Goal: Task Accomplishment & Management: Use online tool/utility

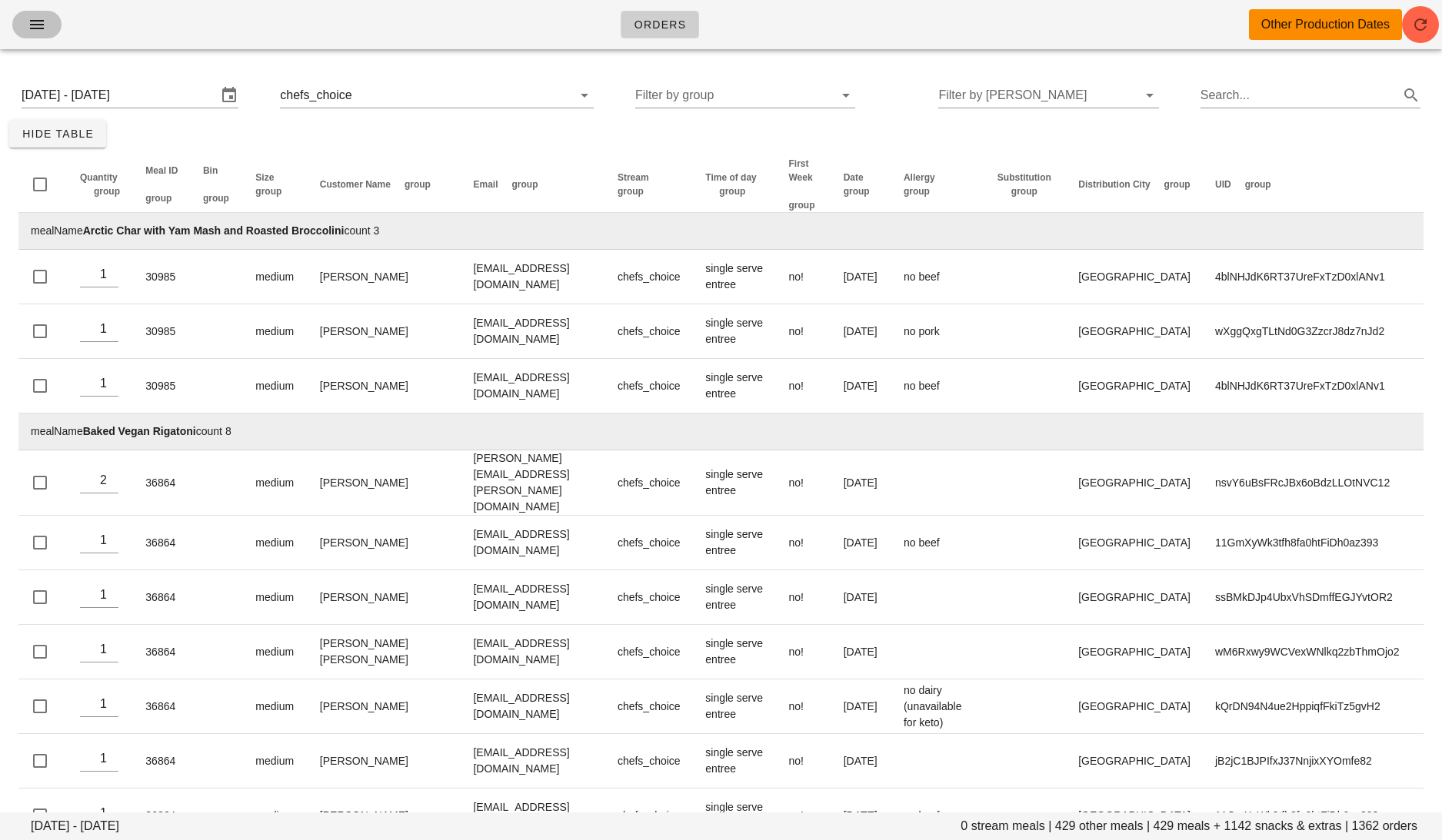
click at [32, 22] on icon "button" at bounding box center [36, 24] width 18 height 18
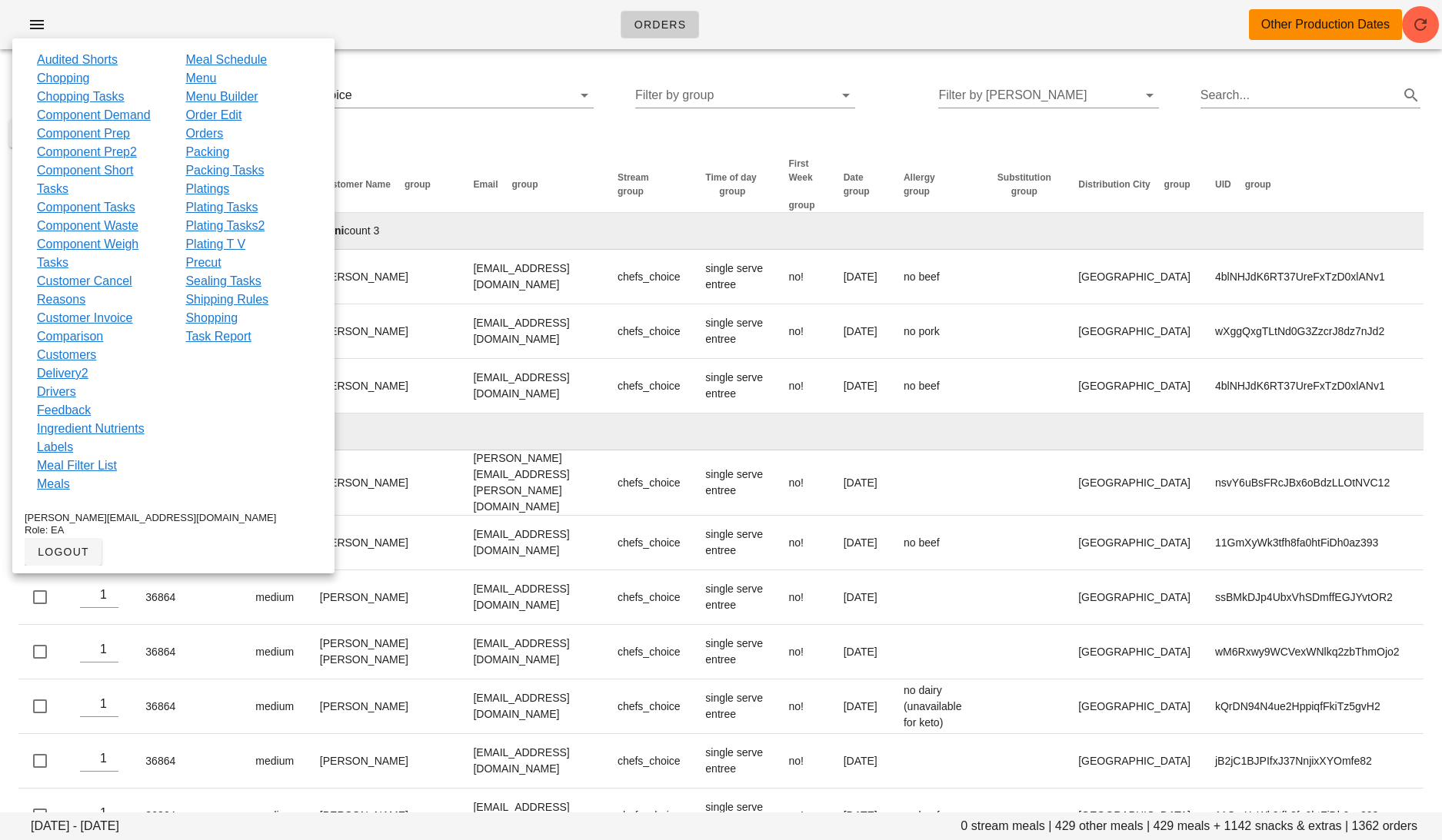
click at [227, 116] on link "Order Edit" at bounding box center [214, 115] width 56 height 18
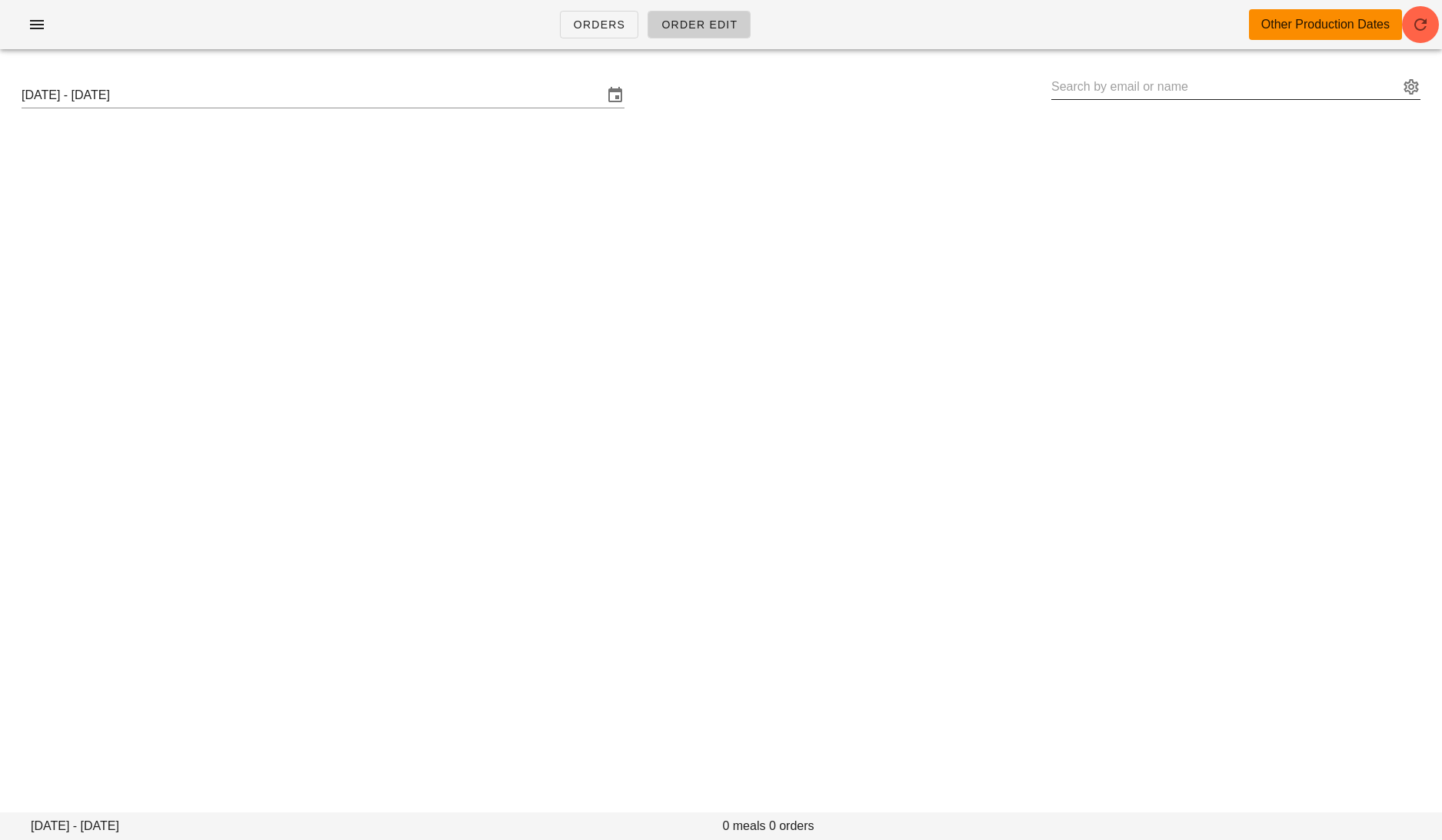
click at [1106, 97] on input "text" at bounding box center [1224, 87] width 347 height 24
paste input "[EMAIL_ADDRESS][DOMAIN_NAME]"
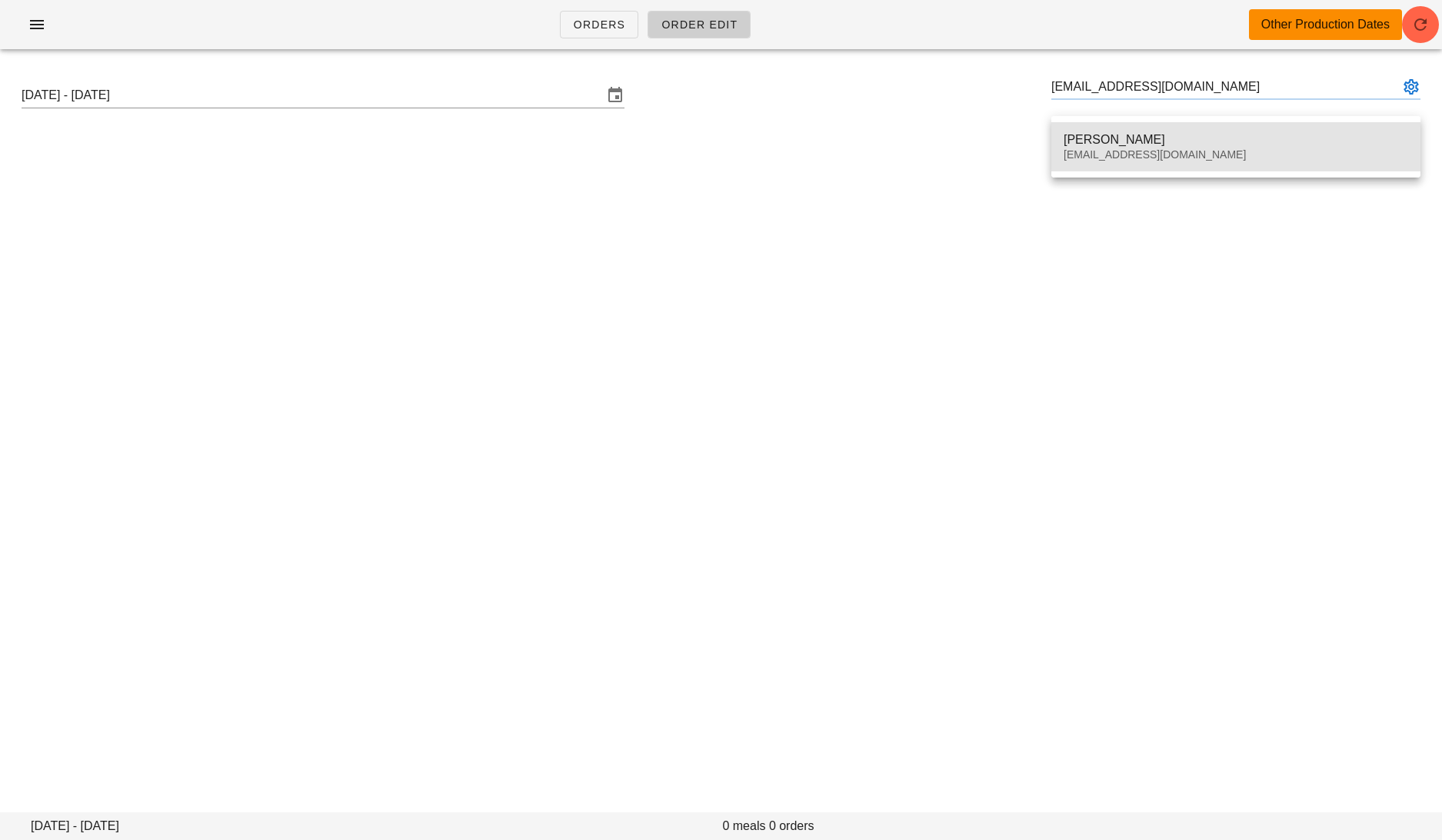
click at [1109, 150] on div "[EMAIL_ADDRESS][DOMAIN_NAME]" at bounding box center [1236, 155] width 344 height 13
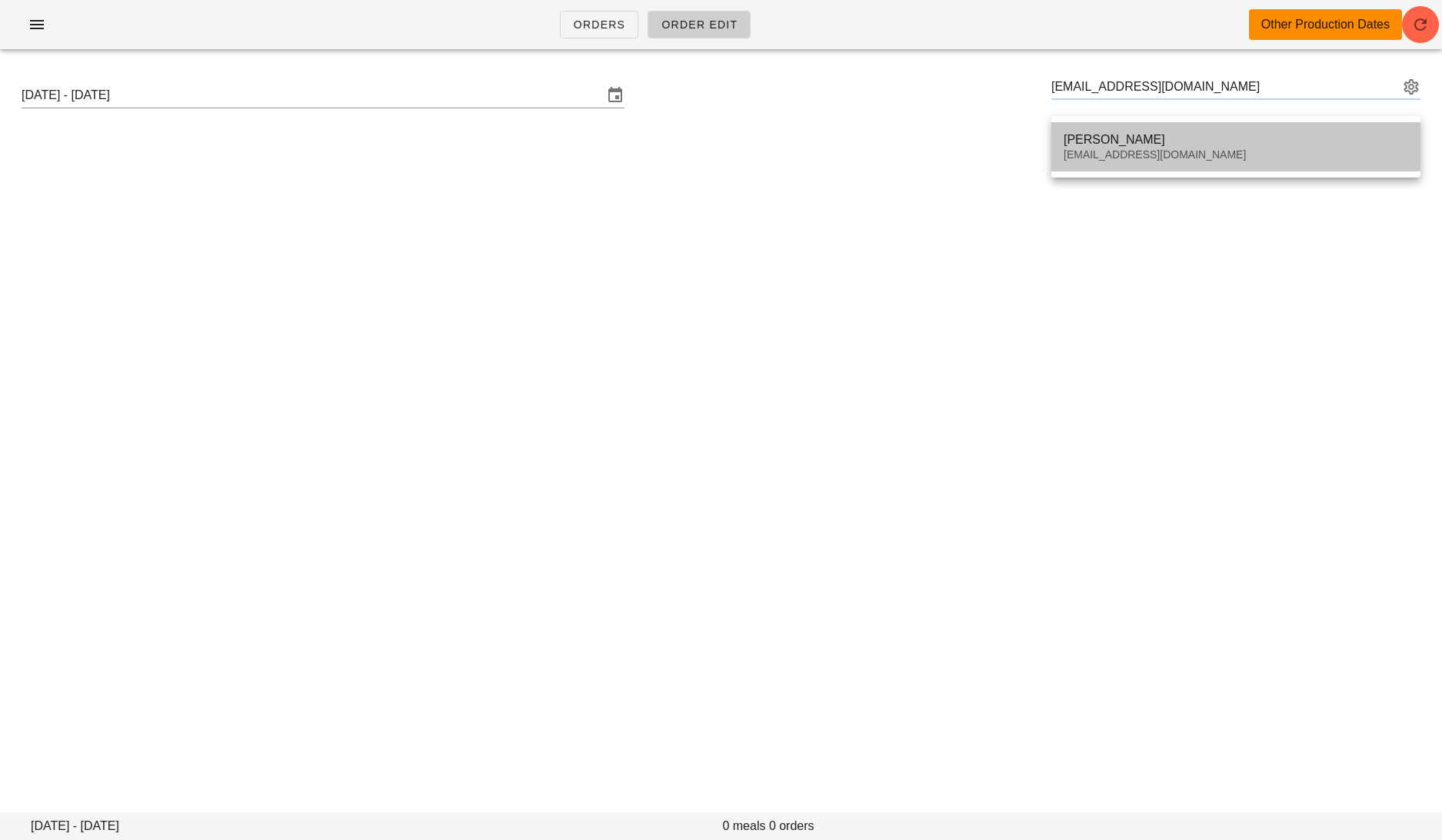
type input "[PERSON_NAME] ([EMAIL_ADDRESS][DOMAIN_NAME])"
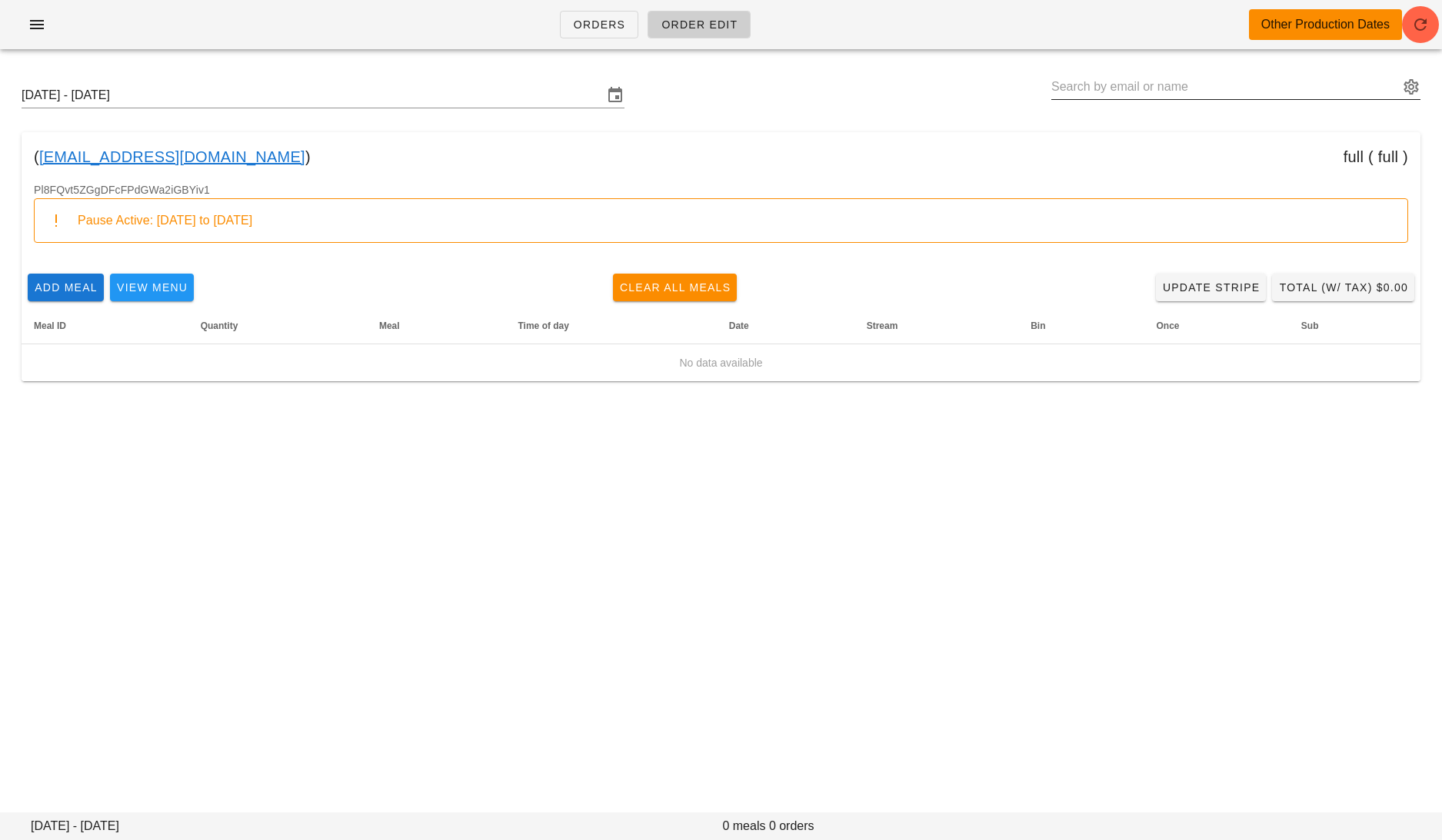
click at [1319, 87] on input "text" at bounding box center [1224, 87] width 347 height 24
paste input "[EMAIL_ADDRESS][DOMAIN_NAME]"
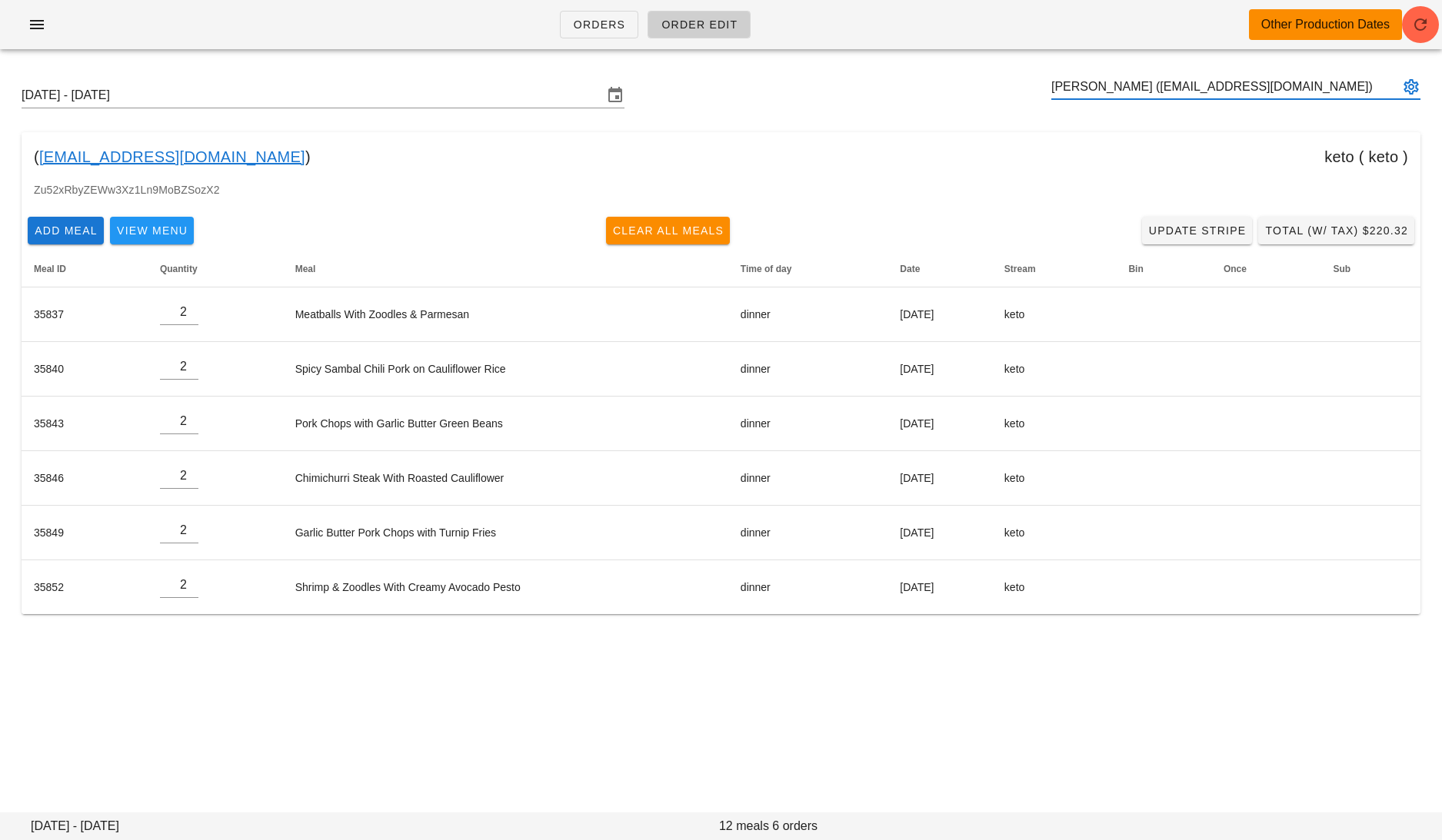
type input "[PERSON_NAME] ([EMAIL_ADDRESS][DOMAIN_NAME])"
paste input "[EMAIL_ADDRESS][DOMAIN_NAME]"
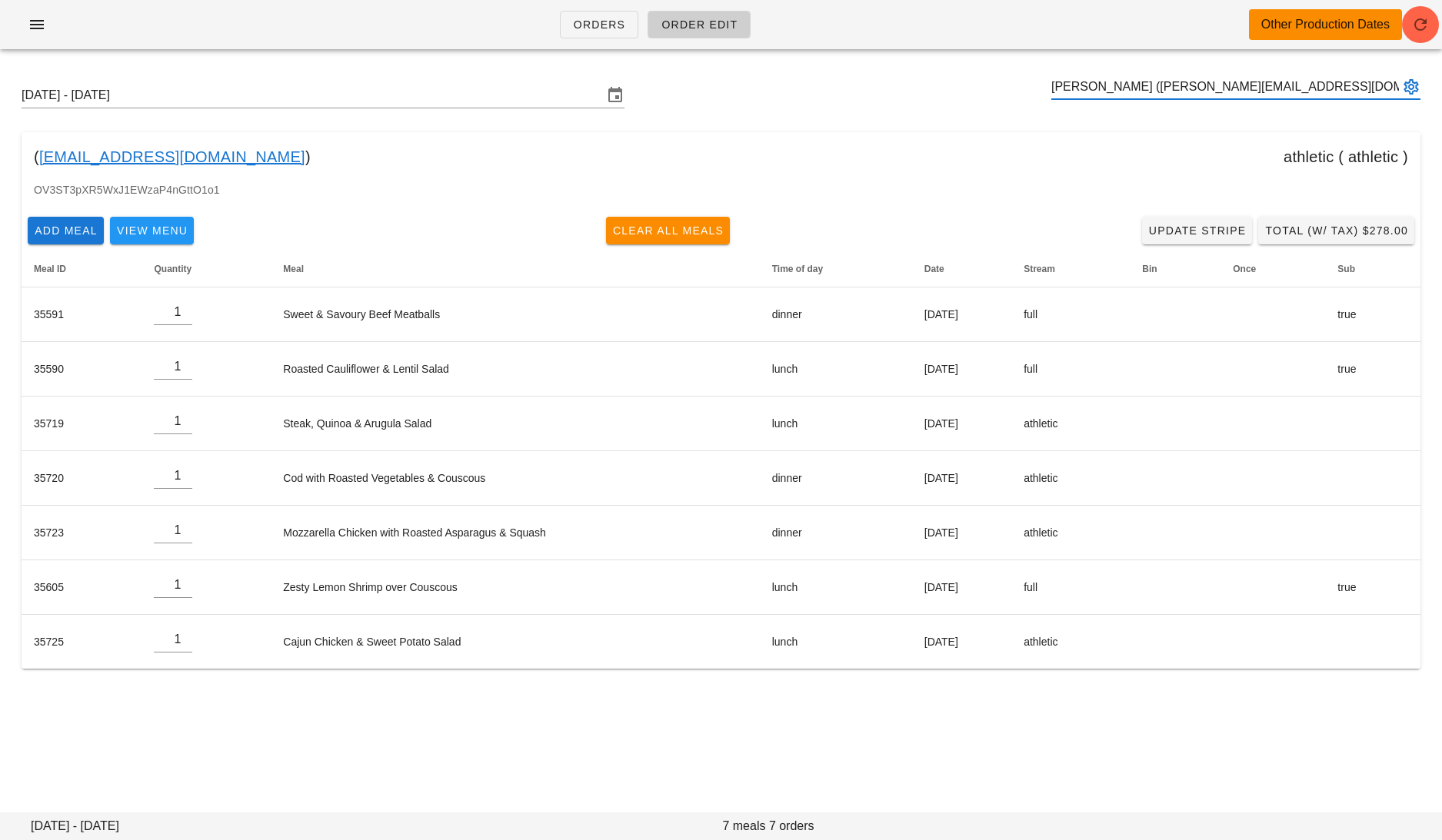
type input "[PERSON_NAME] ([PERSON_NAME][EMAIL_ADDRESS][DOMAIN_NAME])"
